Goal: Task Accomplishment & Management: Use online tool/utility

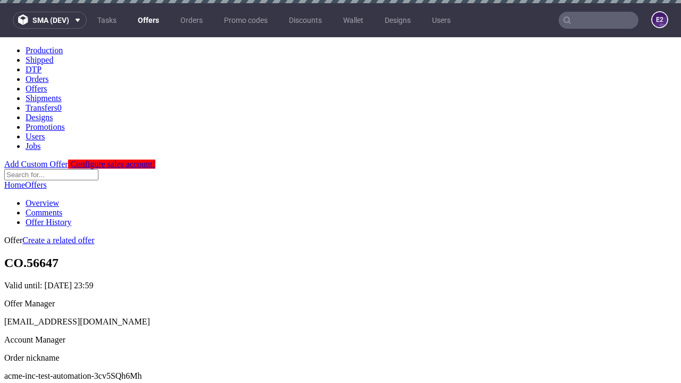
scroll to position [105, 0]
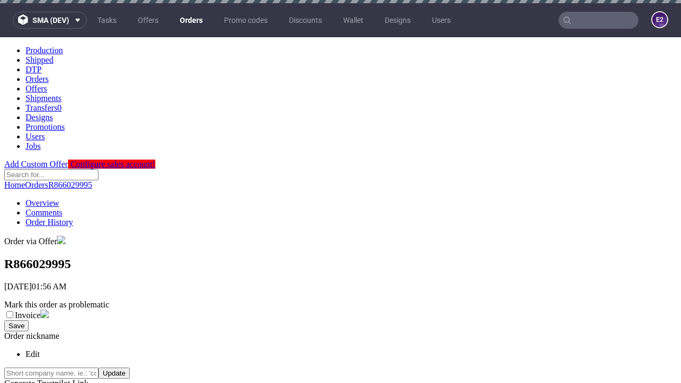
scroll to position [426, 0]
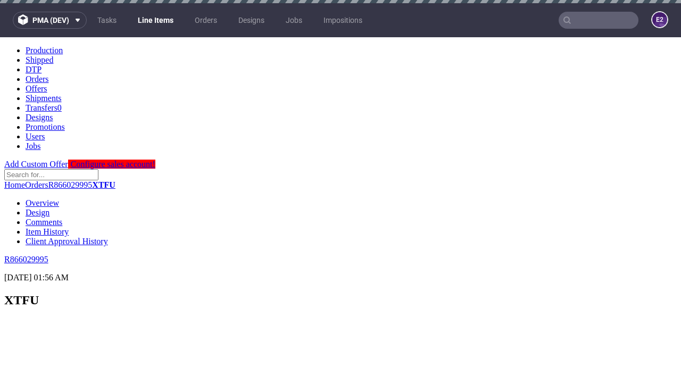
scroll to position [1299, 0]
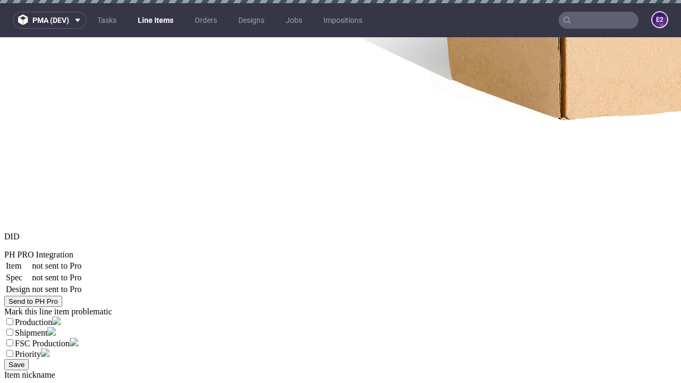
select select "accepted"
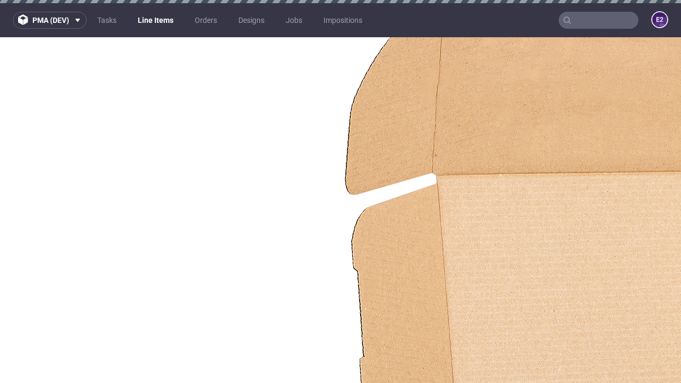
select select "received"
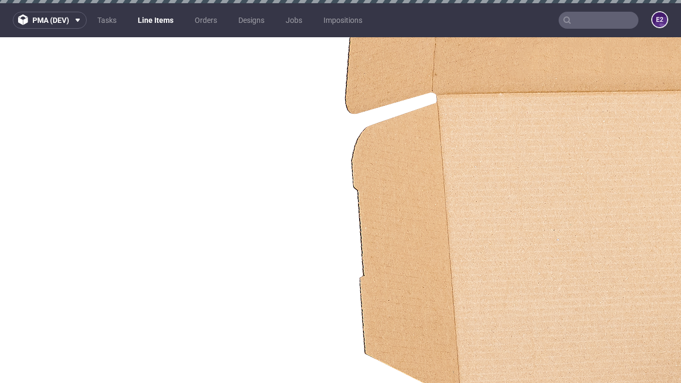
scroll to position [1590, 0]
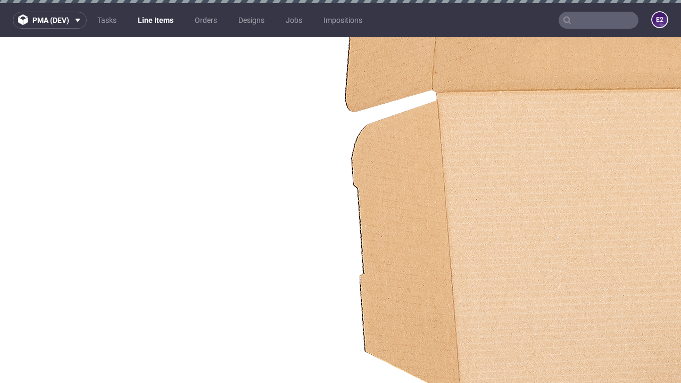
select select "accepted_dtp_issue_reprint"
